Goal: Navigation & Orientation: Find specific page/section

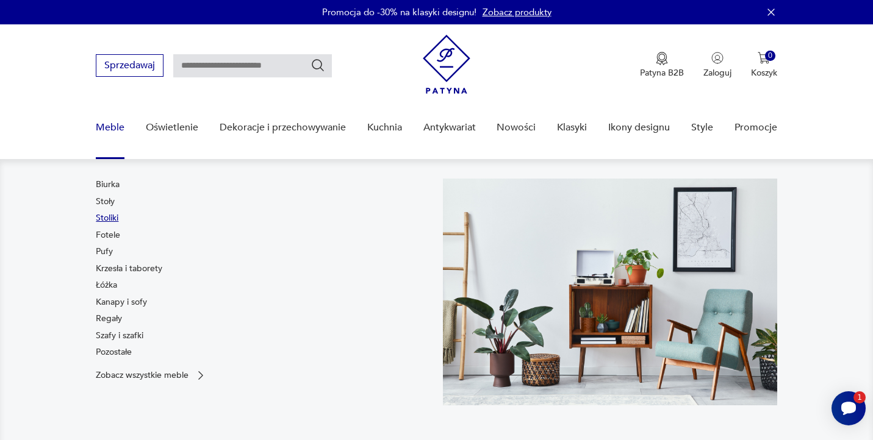
click at [115, 215] on link "Stoliki" at bounding box center [107, 218] width 23 height 12
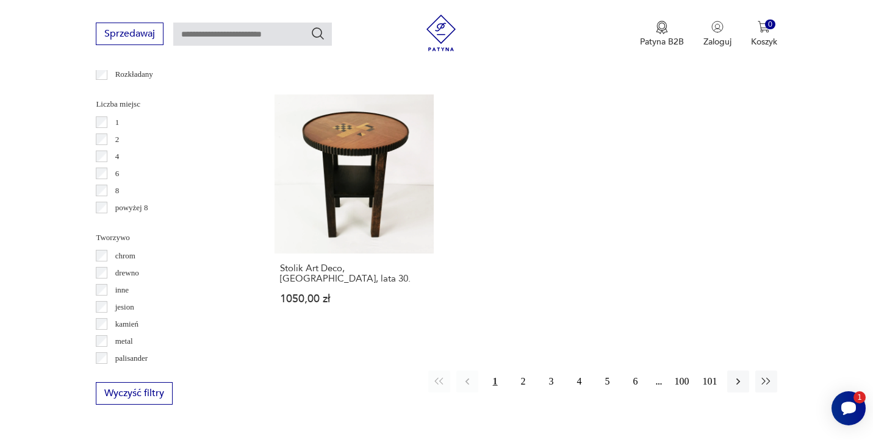
scroll to position [1804, 0]
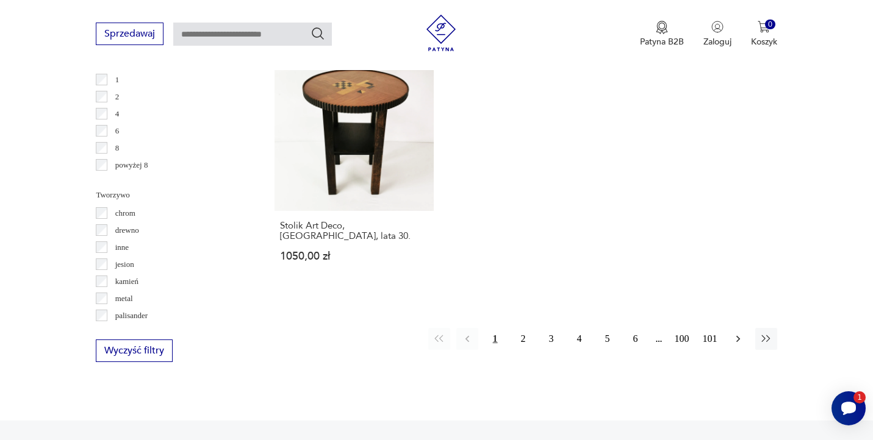
click at [739, 333] on icon "button" at bounding box center [738, 339] width 12 height 12
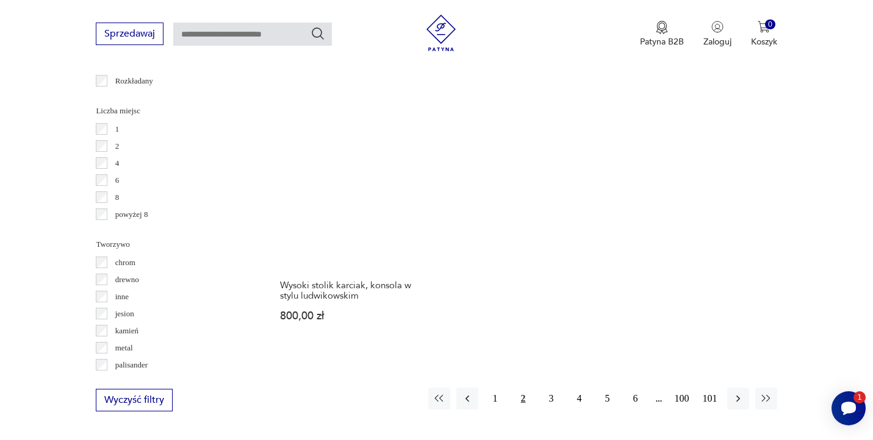
scroll to position [1776, 0]
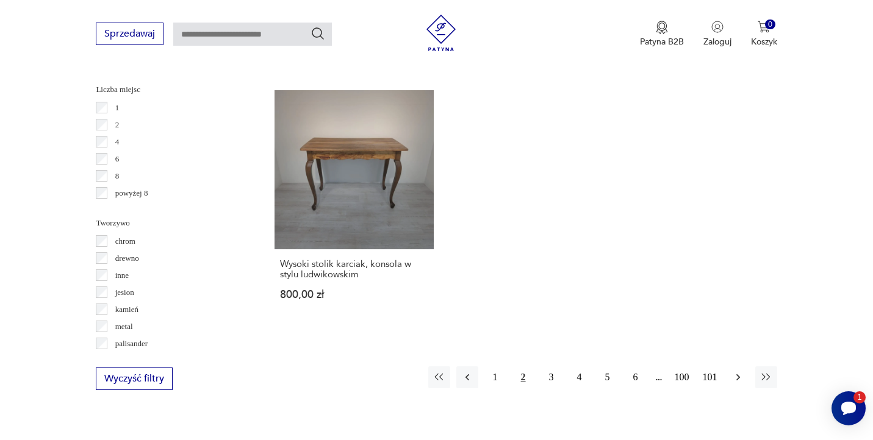
click at [737, 375] on icon "button" at bounding box center [738, 378] width 4 height 7
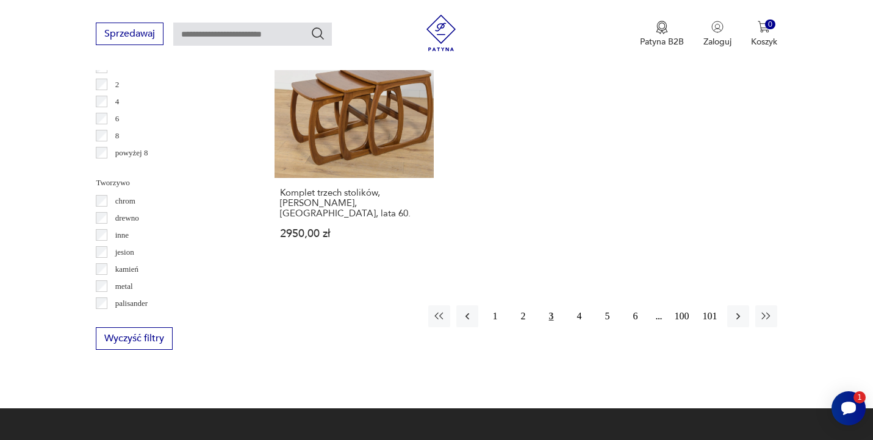
scroll to position [1817, 0]
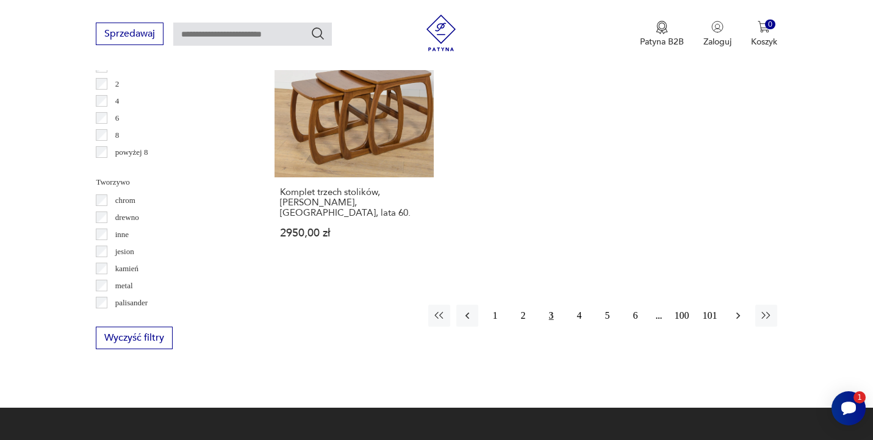
click at [740, 310] on icon "button" at bounding box center [738, 316] width 12 height 12
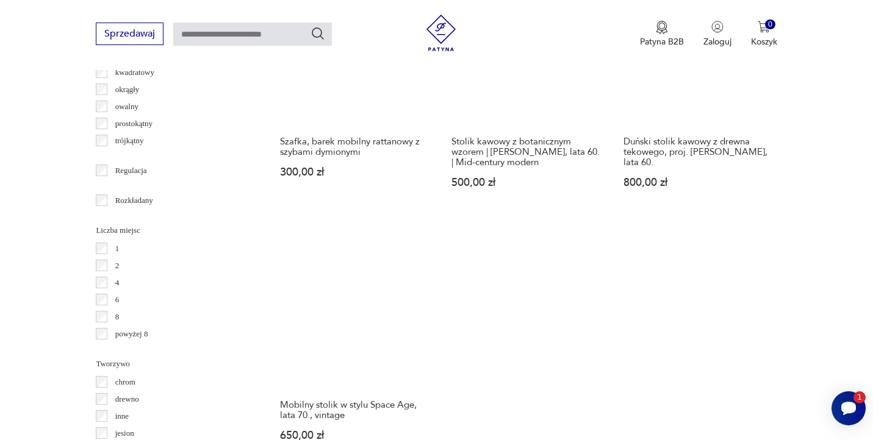
scroll to position [1645, 0]
